Goal: Task Accomplishment & Management: Manage account settings

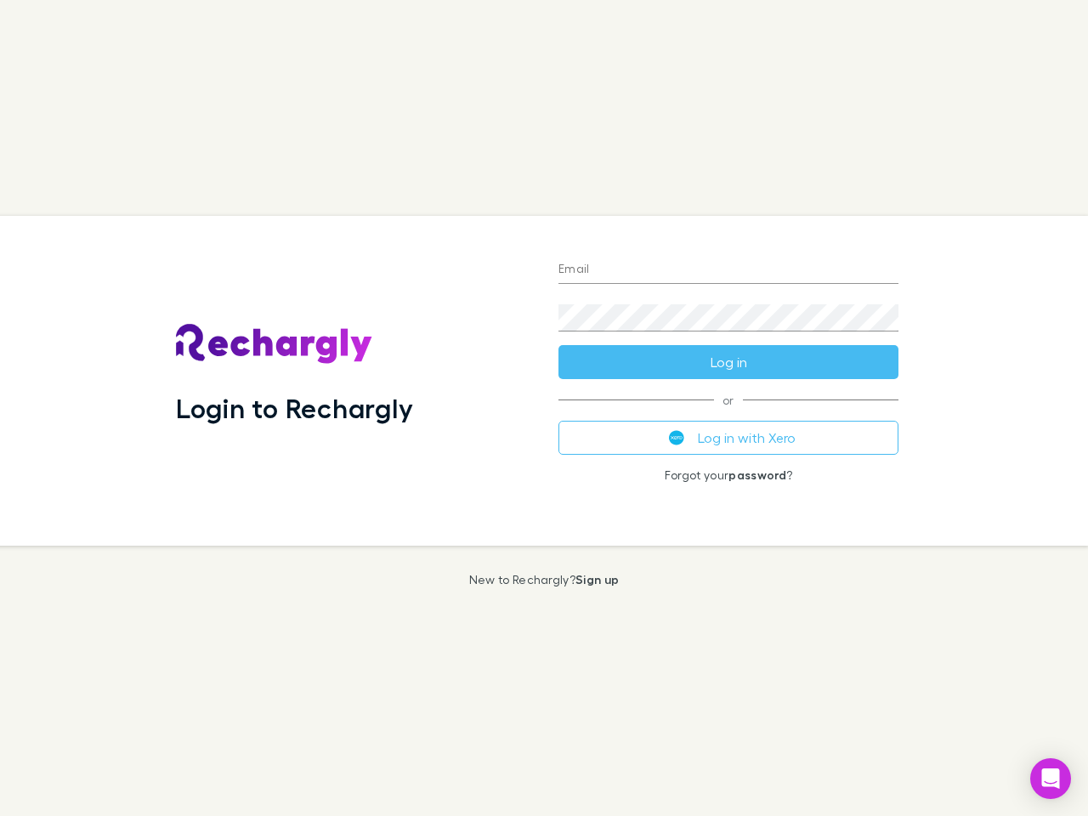
click at [544, 408] on div "Login to Rechargly" at bounding box center [353, 381] width 383 height 330
click at [729, 270] on input "Email" at bounding box center [729, 270] width 340 height 27
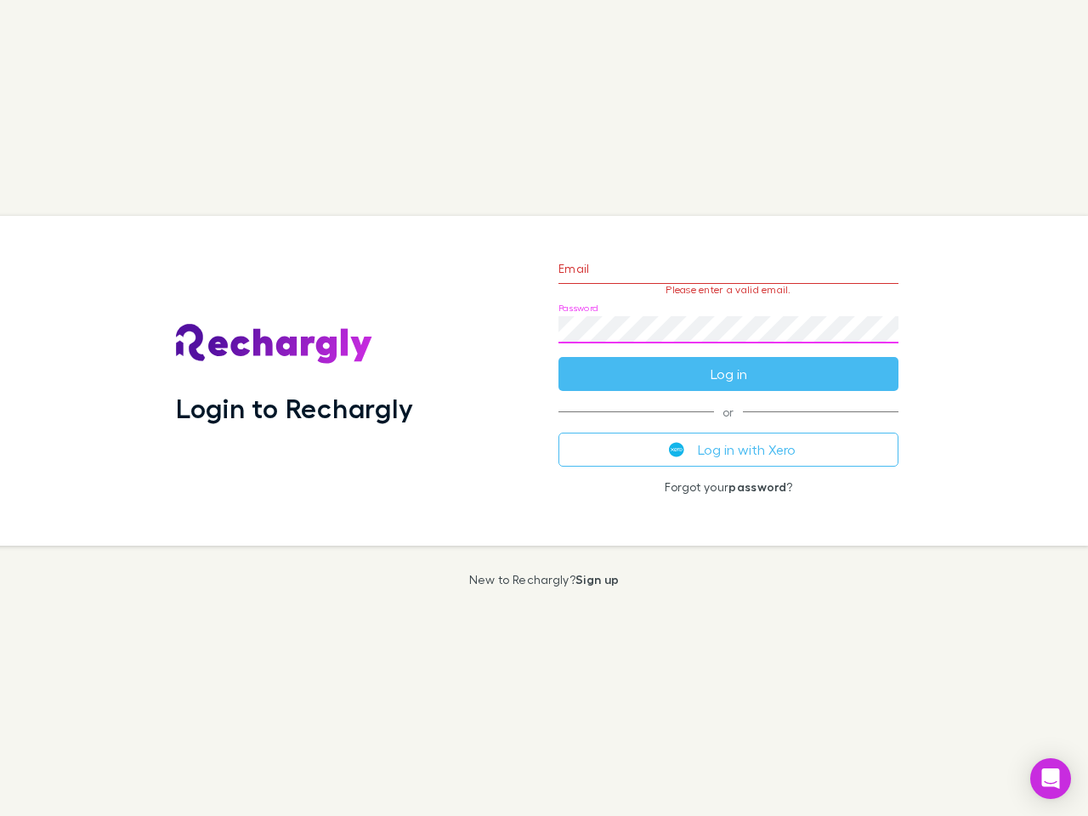
click at [729, 362] on form "Email Please enter a valid email. Password Log in" at bounding box center [729, 317] width 340 height 148
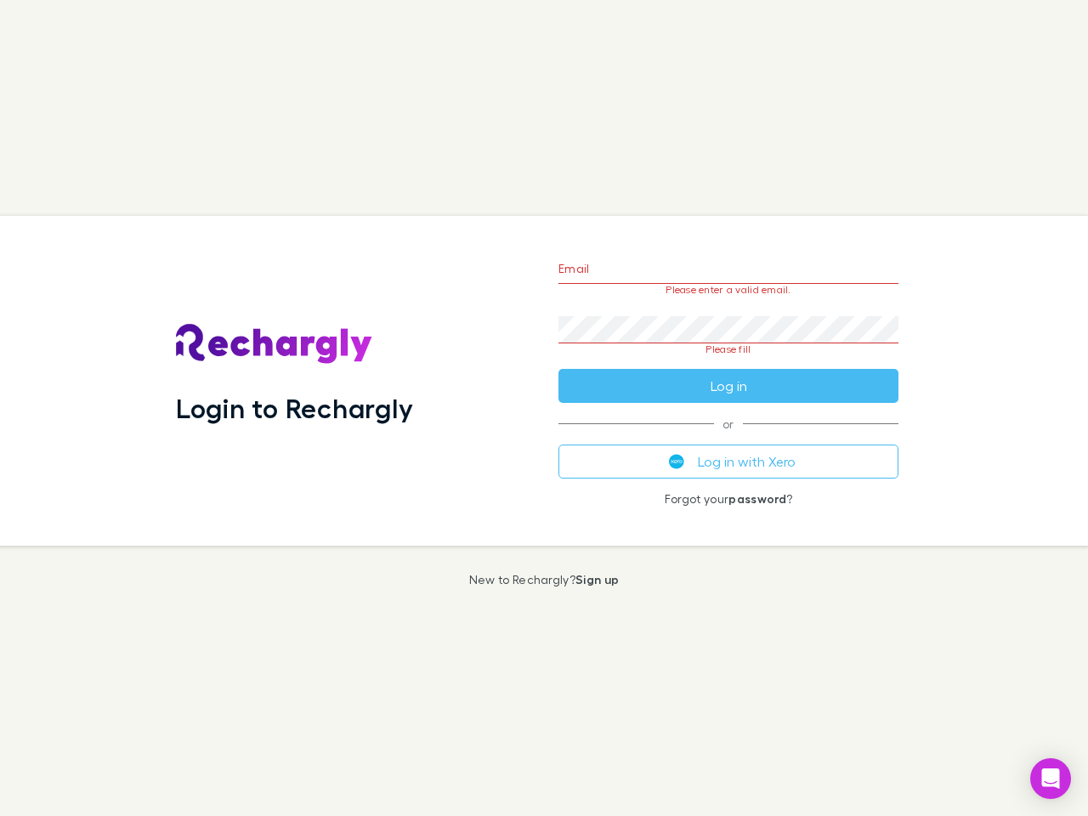
click at [729, 438] on div "Email Please enter a valid email. Password Please fill Log in or Log in with Xe…" at bounding box center [728, 381] width 367 height 330
click at [1051, 779] on icon "Open Intercom Messenger" at bounding box center [1051, 779] width 18 height 20
